Goal: Task Accomplishment & Management: Manage account settings

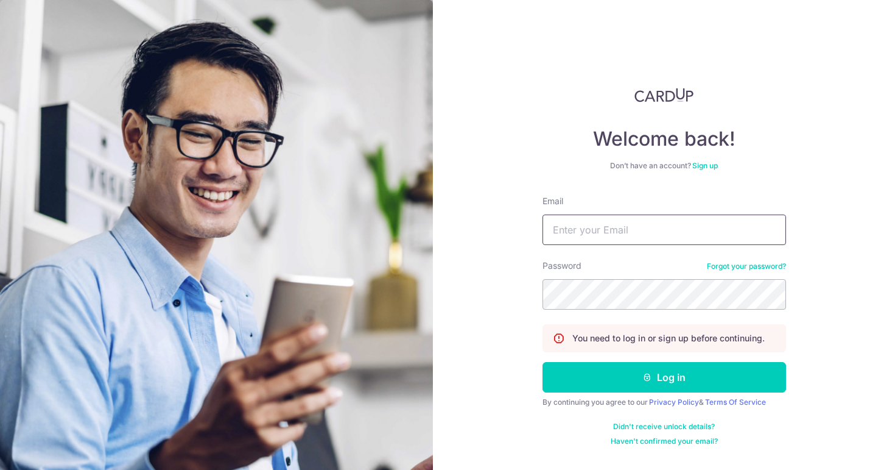
click at [586, 227] on input "Email" at bounding box center [665, 229] width 244 height 30
type input "[PERSON_NAME][EMAIL_ADDRESS][DOMAIN_NAME]"
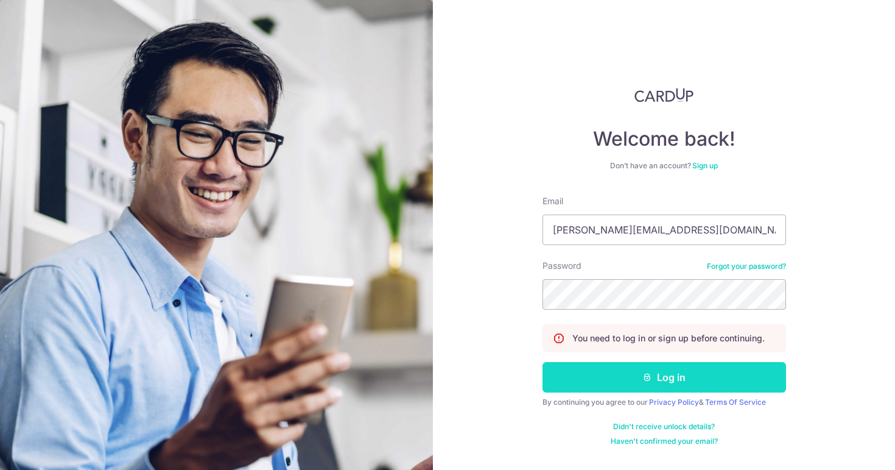
click at [608, 375] on button "Log in" at bounding box center [665, 377] width 244 height 30
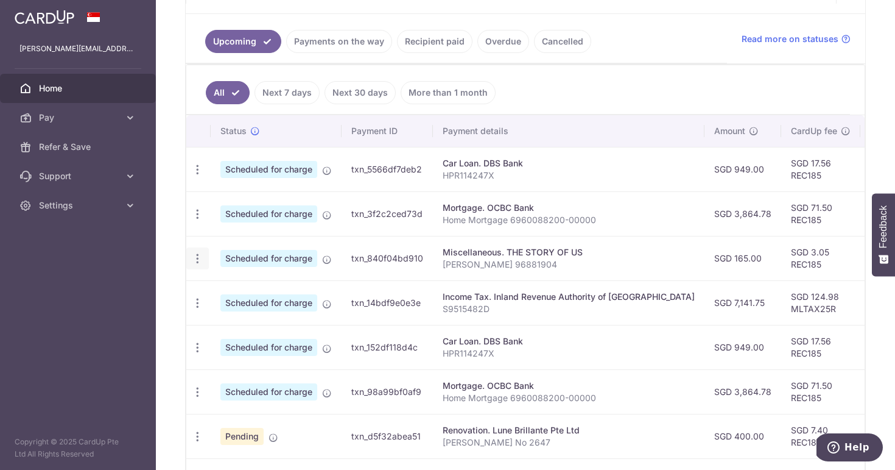
click at [199, 258] on icon "button" at bounding box center [197, 258] width 13 height 13
click at [225, 291] on span "Update payment" at bounding box center [262, 291] width 83 height 15
radio input "true"
type input "165.00"
type input "01/10/2025"
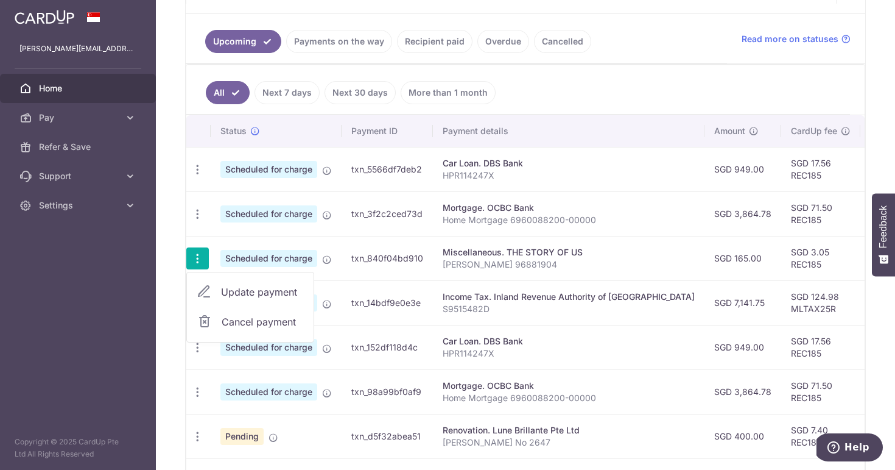
type input "TIFFANY 96881904"
type input "REC185"
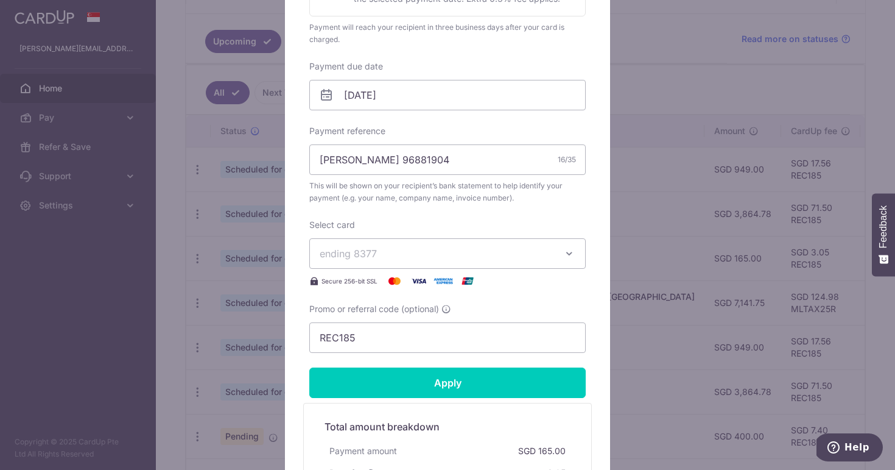
scroll to position [321, 0]
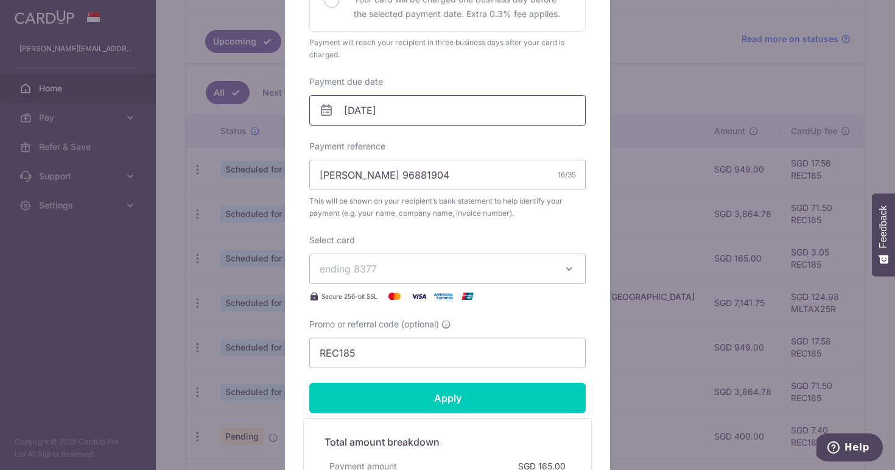
click at [357, 111] on input "01/10/2025" at bounding box center [447, 110] width 276 height 30
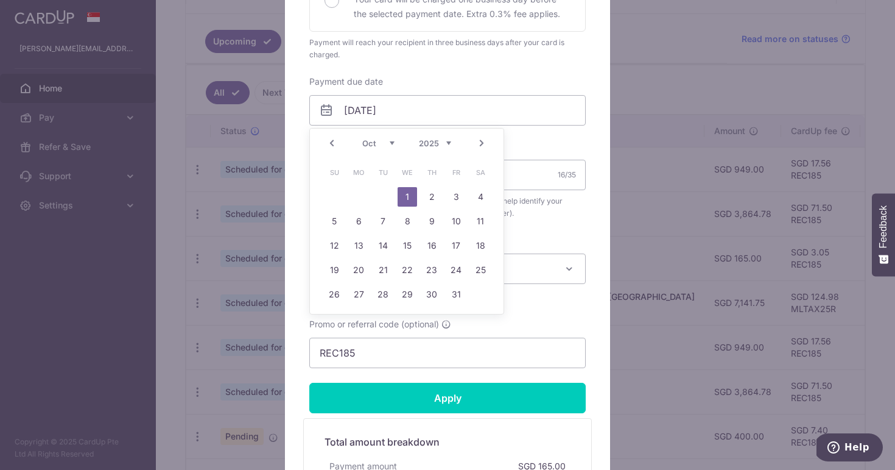
click at [482, 145] on link "Next" at bounding box center [481, 143] width 15 height 15
click at [361, 197] on link "1" at bounding box center [358, 196] width 19 height 19
type input "01/12/2025"
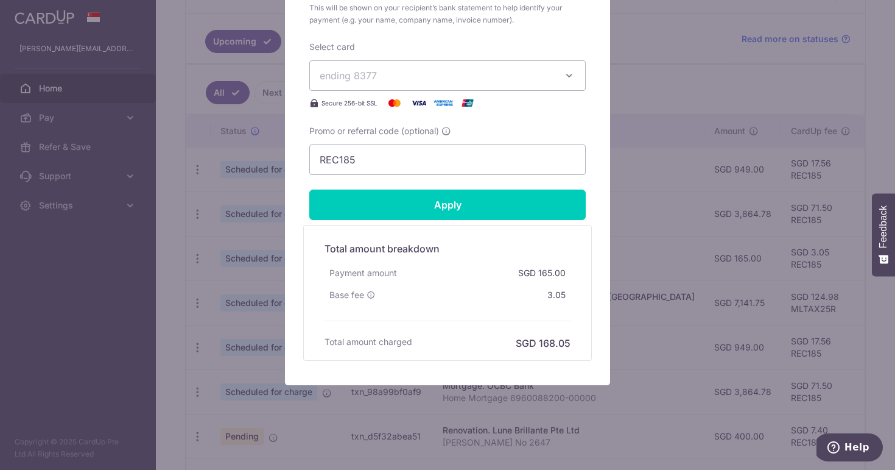
scroll to position [535, 0]
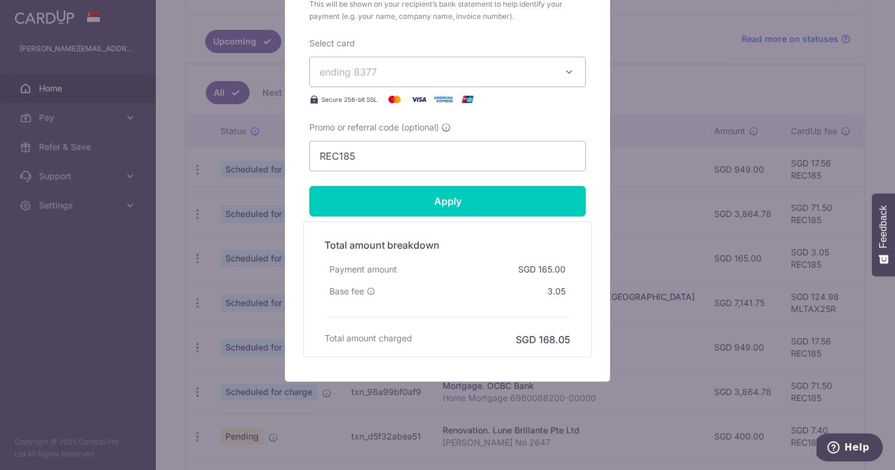
click at [481, 341] on div "Total amount charged SGD 168.05" at bounding box center [448, 339] width 246 height 15
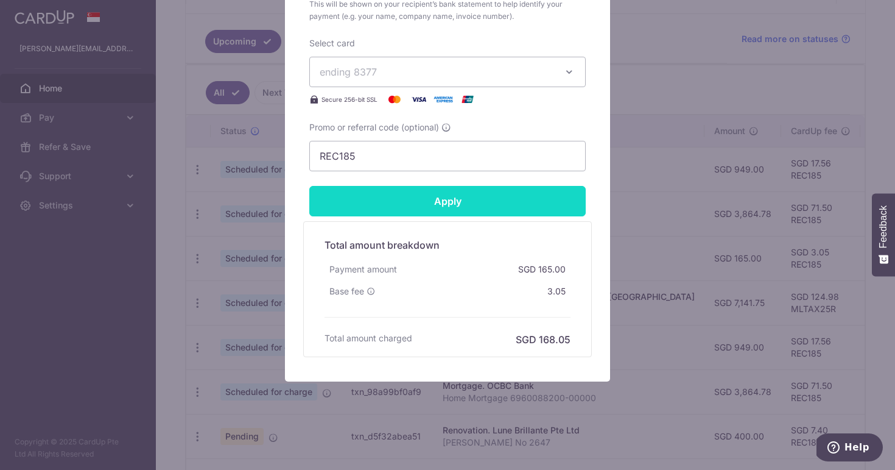
click at [477, 200] on input "Apply" at bounding box center [447, 201] width 276 height 30
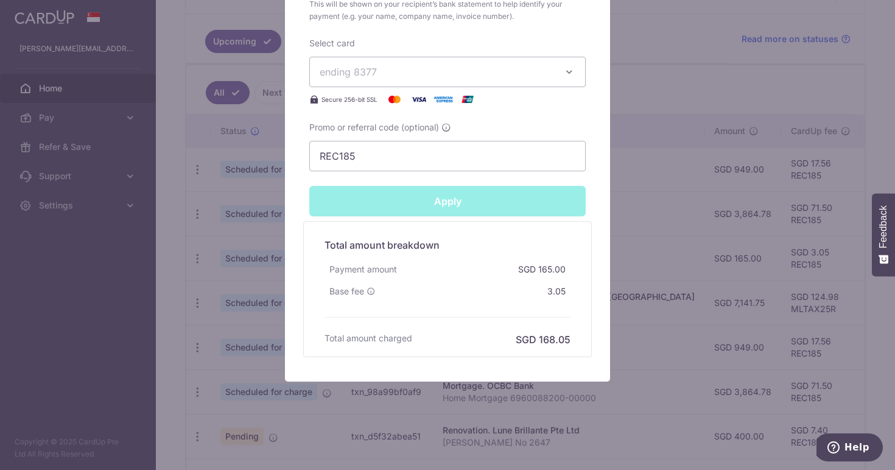
type input "Successfully Applied"
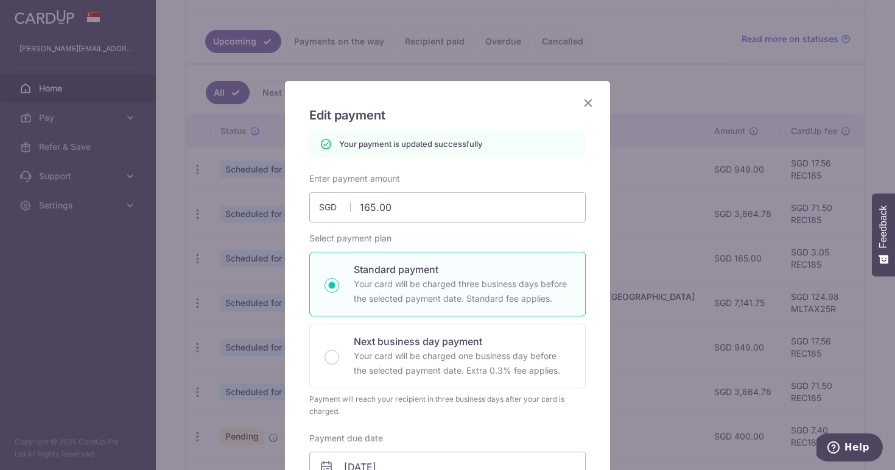
scroll to position [0, 0]
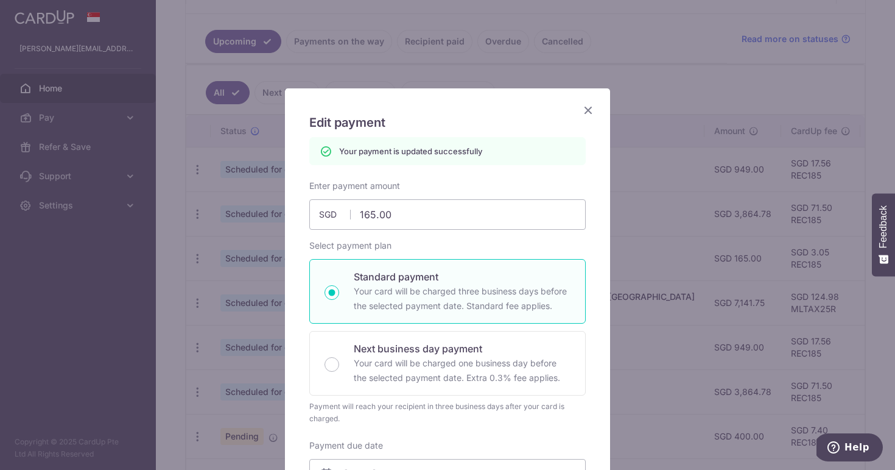
click at [591, 108] on icon "Close" at bounding box center [588, 109] width 15 height 15
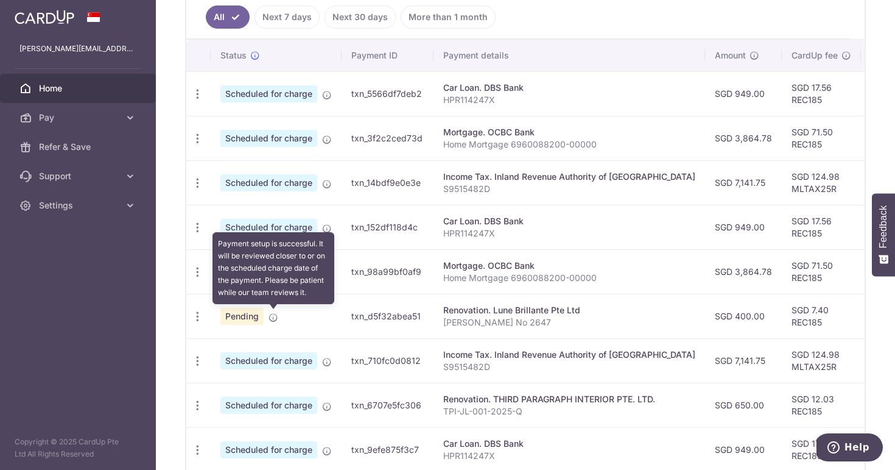
click at [273, 320] on icon at bounding box center [274, 317] width 10 height 10
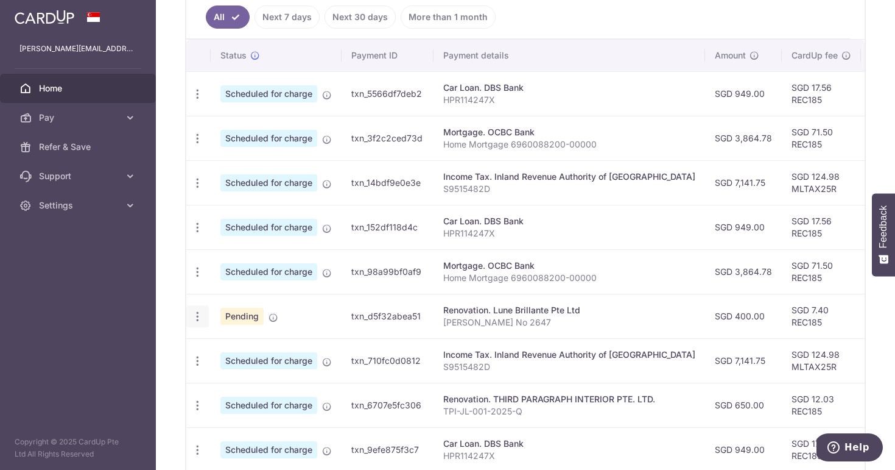
click at [200, 319] on icon "button" at bounding box center [197, 316] width 13 height 13
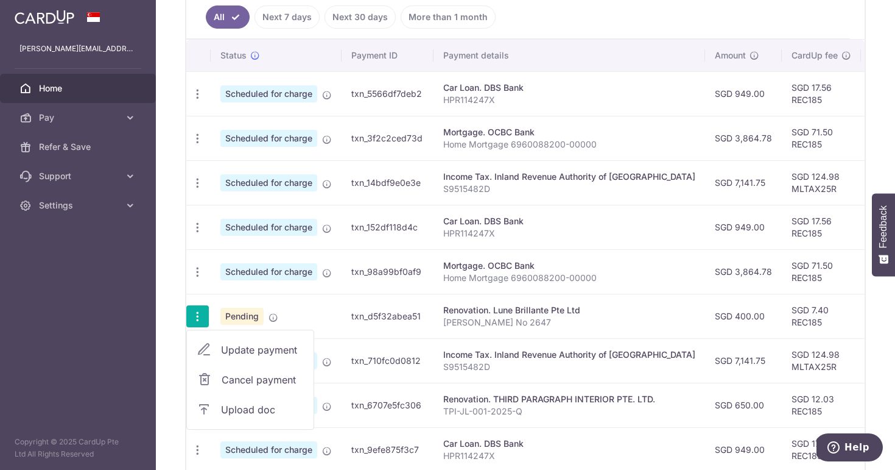
click at [243, 345] on span "Update payment" at bounding box center [262, 349] width 83 height 15
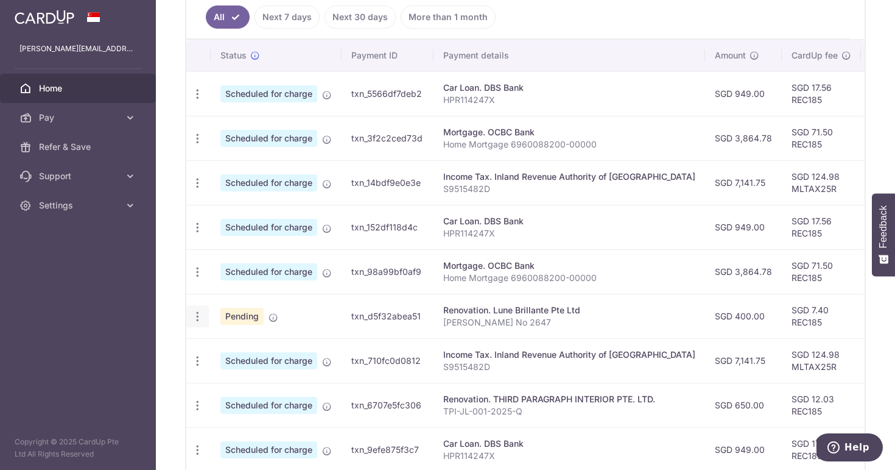
radio input "true"
type input "400.00"
type input "[DATE]"
type input "[PERSON_NAME] No 2647"
type input "Deposit"
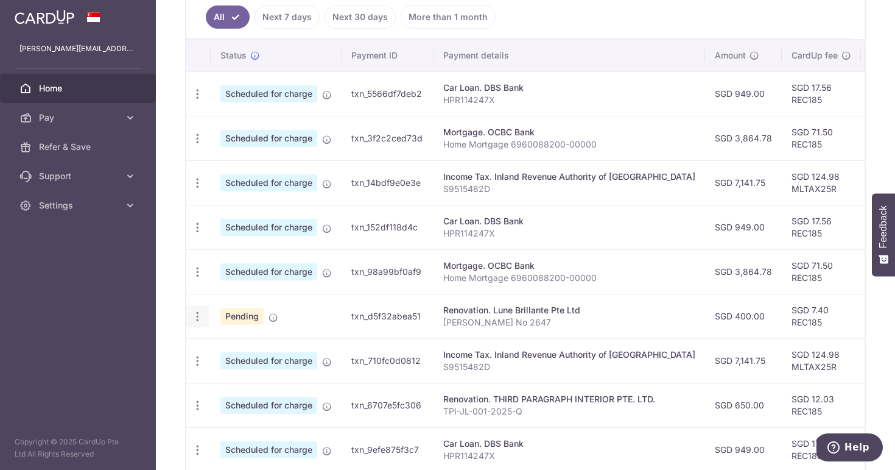
type input "REC185"
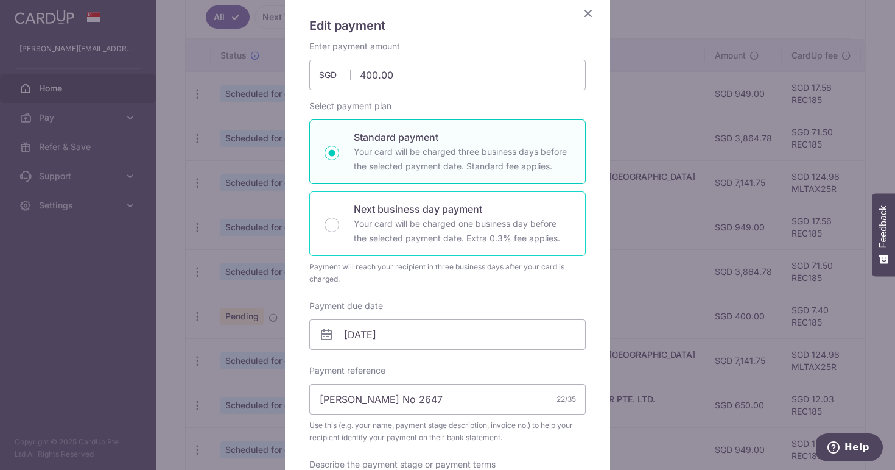
scroll to position [149, 0]
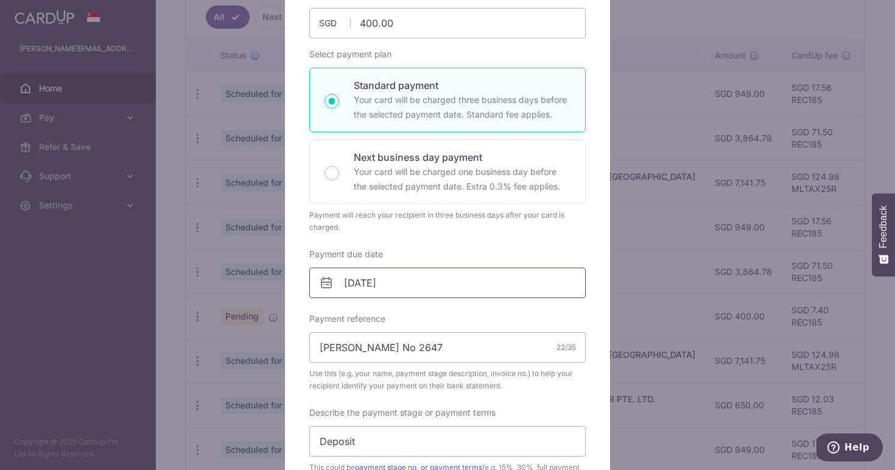
click at [352, 282] on input "[DATE]" at bounding box center [447, 282] width 276 height 30
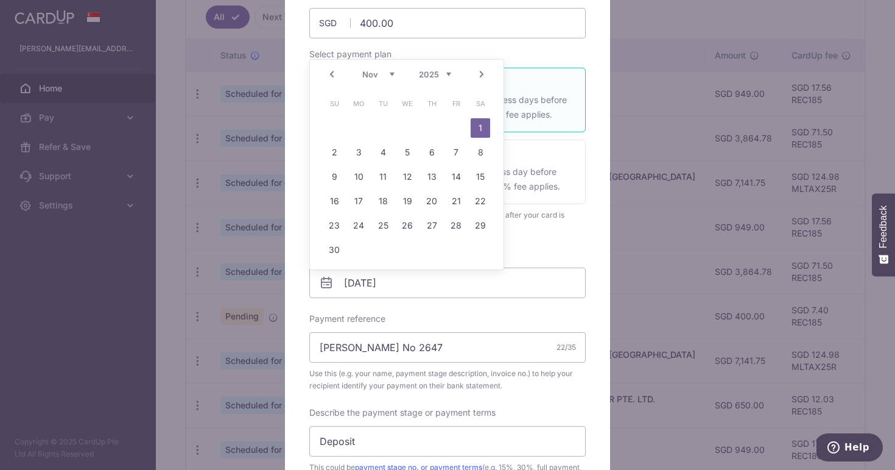
click at [677, 158] on div "Edit payment By clicking apply, you will make changes to all payments to Lune B…" at bounding box center [447, 235] width 895 height 470
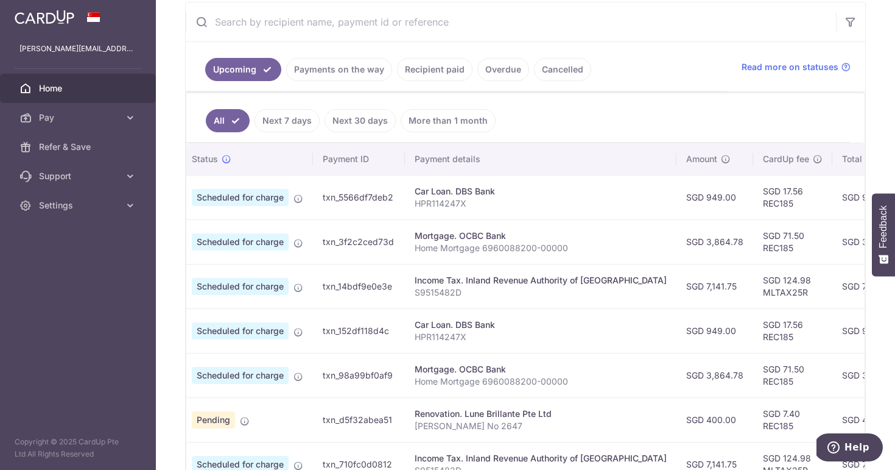
scroll to position [100, 0]
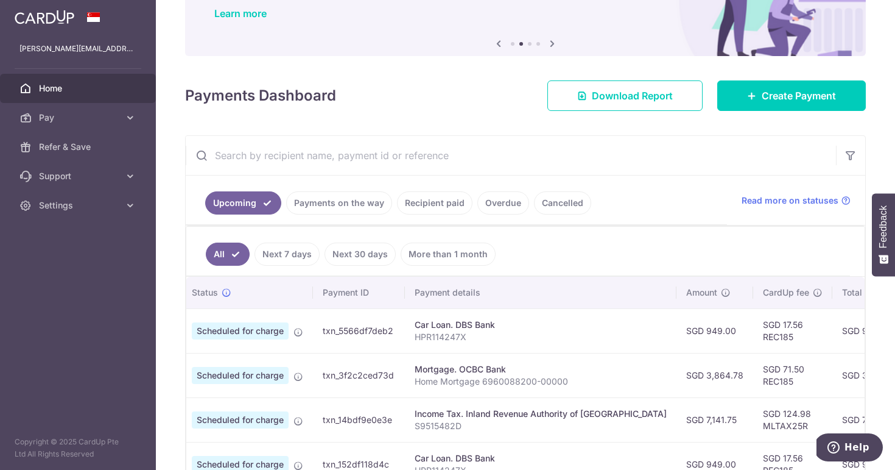
click at [364, 254] on link "Next 30 days" at bounding box center [360, 253] width 71 height 23
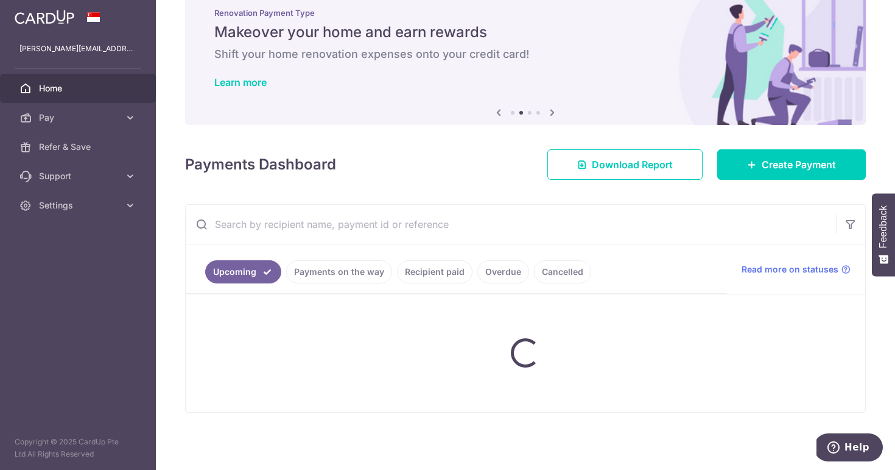
scroll to position [43, 0]
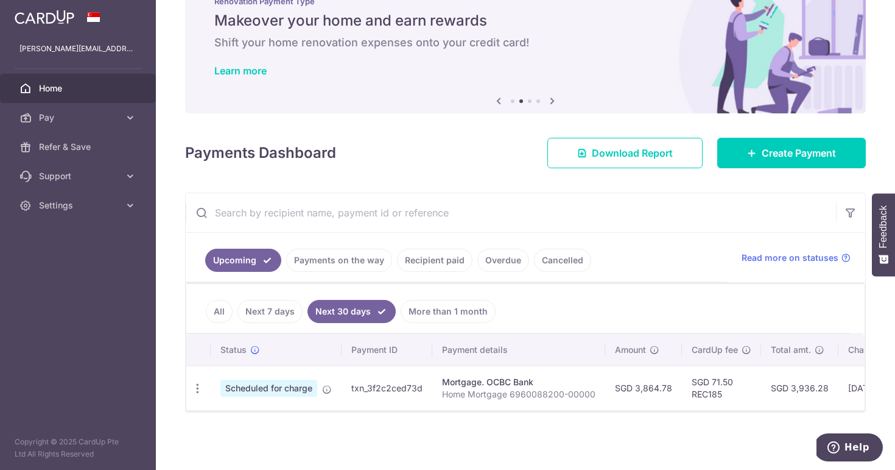
click at [283, 306] on link "Next 7 days" at bounding box center [270, 311] width 65 height 23
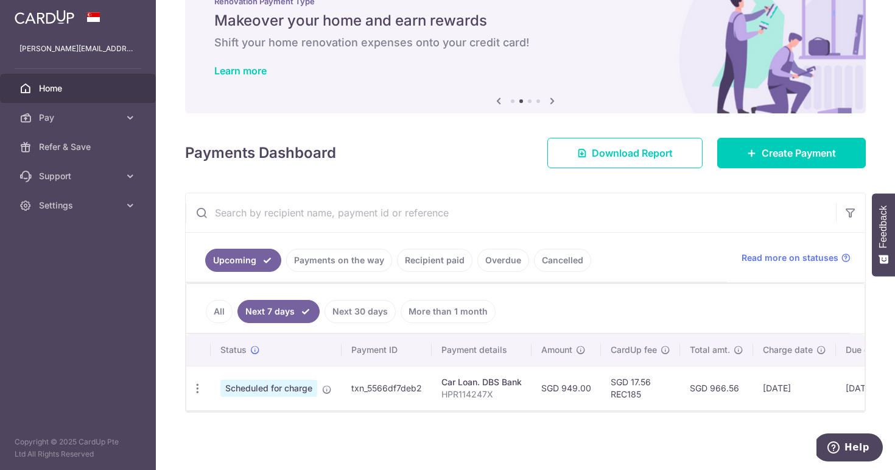
click at [415, 264] on link "Recipient paid" at bounding box center [435, 259] width 76 height 23
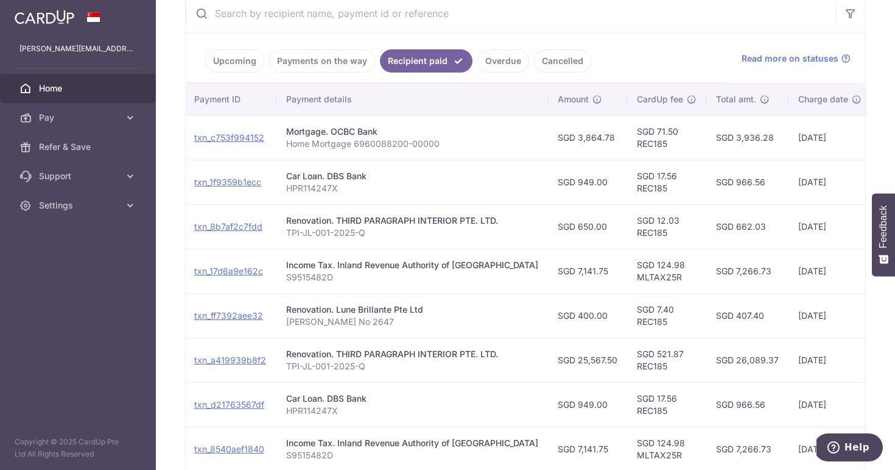
scroll to position [0, 0]
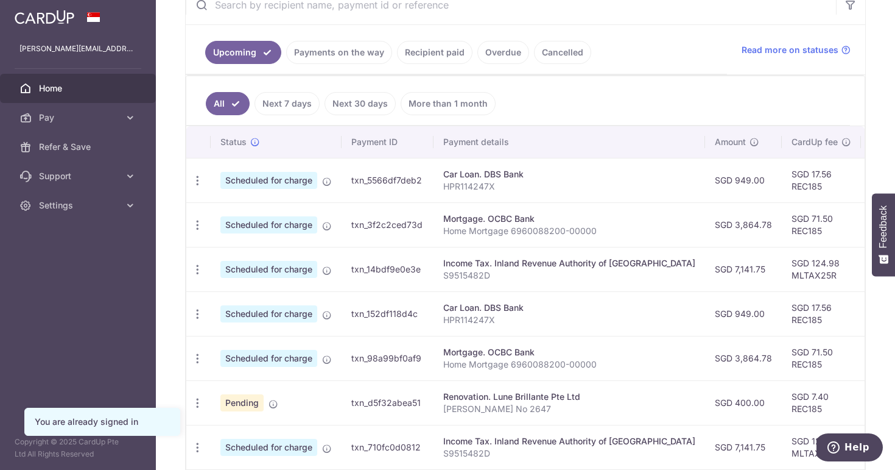
scroll to position [254, 0]
